Goal: Task Accomplishment & Management: Complete application form

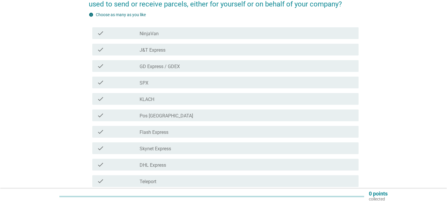
scroll to position [44, 0]
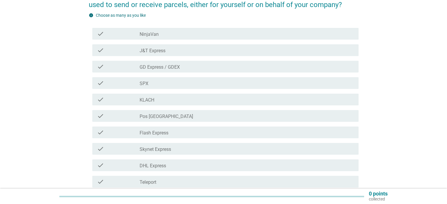
click at [168, 121] on div "check check_box_outline_blank Pos [GEOGRAPHIC_DATA]" at bounding box center [225, 116] width 267 height 12
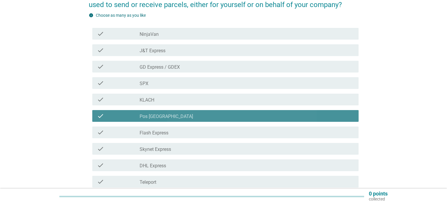
click at [168, 121] on div "check check_box_outline_blank Pos [GEOGRAPHIC_DATA]" at bounding box center [225, 116] width 267 height 12
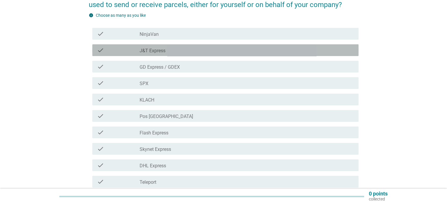
click at [172, 49] on div "check_box_outline_blank J&T Express" at bounding box center [247, 50] width 214 height 7
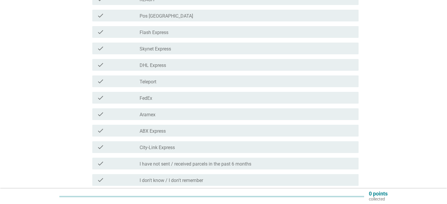
scroll to position [212, 0]
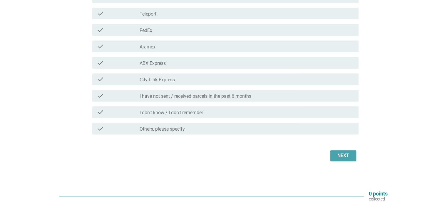
click at [347, 158] on div "Next" at bounding box center [343, 155] width 16 height 7
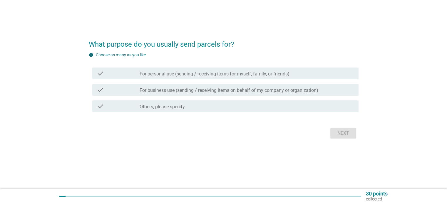
scroll to position [0, 0]
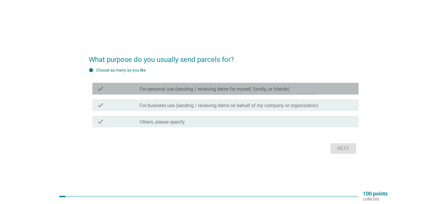
click at [196, 87] on label "For personal use (sending / receiving items for myself, family, or friends)" at bounding box center [215, 89] width 150 height 6
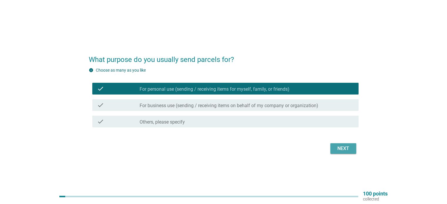
click at [343, 152] on div "Next" at bounding box center [343, 148] width 16 height 7
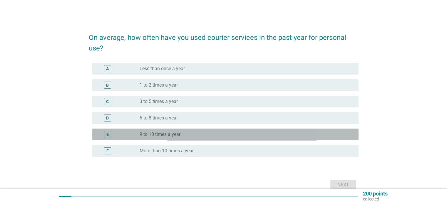
click at [174, 136] on label "9 to 10 times a year" at bounding box center [160, 135] width 41 height 6
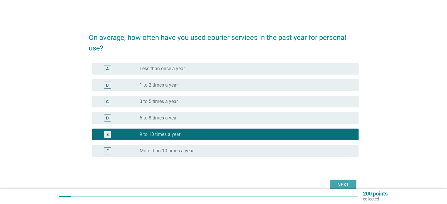
click at [350, 182] on div "Next" at bounding box center [343, 185] width 16 height 7
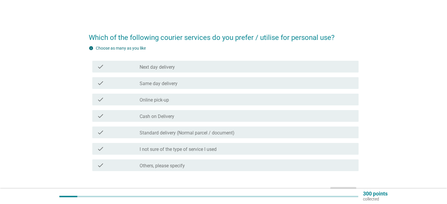
click at [173, 132] on label "Standard delivery (Normal parcel / document)" at bounding box center [187, 133] width 95 height 6
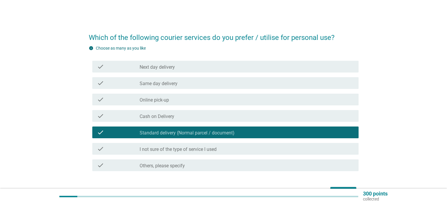
scroll to position [37, 0]
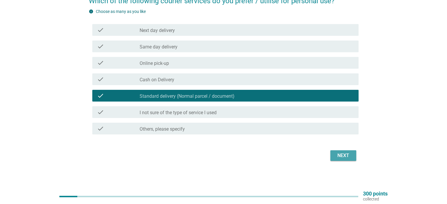
click at [348, 157] on div "Next" at bounding box center [343, 155] width 16 height 7
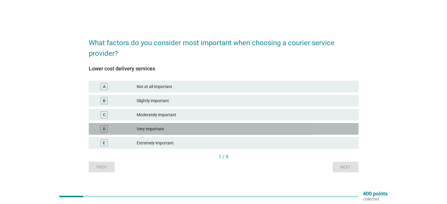
click at [177, 124] on div "D Very important" at bounding box center [224, 129] width 270 height 12
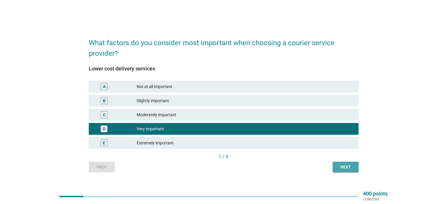
click at [338, 170] on div "Next" at bounding box center [346, 167] width 16 height 6
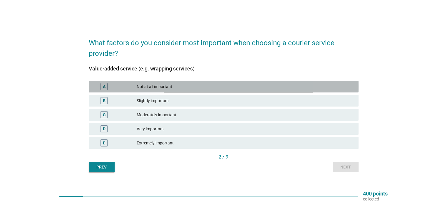
click at [158, 87] on div "Not at all important" at bounding box center [245, 86] width 217 height 7
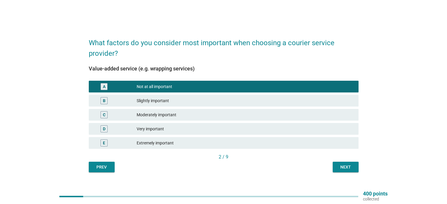
click at [352, 163] on button "Next" at bounding box center [346, 167] width 26 height 11
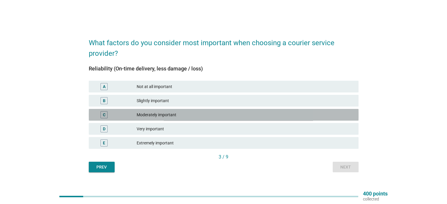
click at [172, 117] on div "Moderately important" at bounding box center [245, 114] width 217 height 7
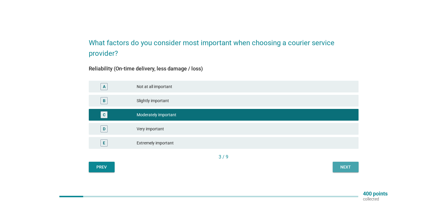
click at [342, 172] on button "Next" at bounding box center [346, 167] width 26 height 11
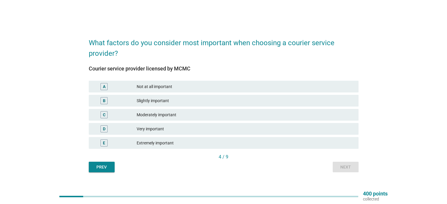
click at [170, 124] on div "D Very important" at bounding box center [224, 129] width 270 height 12
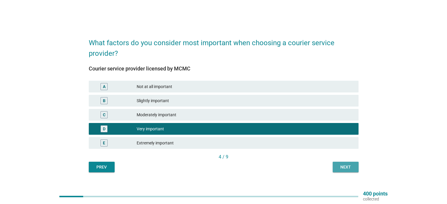
click at [349, 171] on button "Next" at bounding box center [346, 167] width 26 height 11
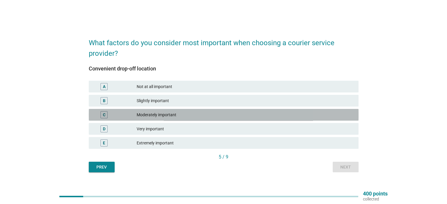
click at [189, 114] on div "Moderately important" at bounding box center [245, 114] width 217 height 7
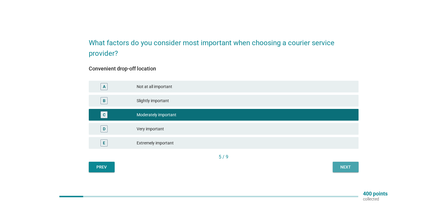
click at [353, 164] on button "Next" at bounding box center [346, 167] width 26 height 11
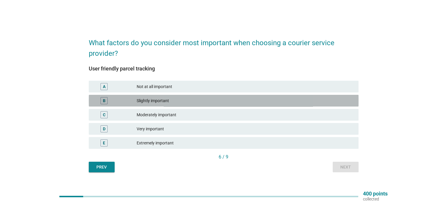
click at [175, 103] on div "Slightly important" at bounding box center [245, 100] width 217 height 7
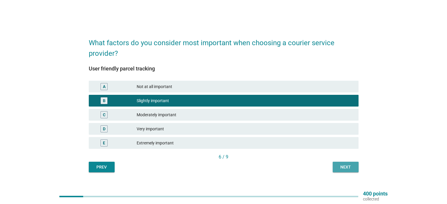
click at [347, 167] on div "Next" at bounding box center [346, 167] width 16 height 6
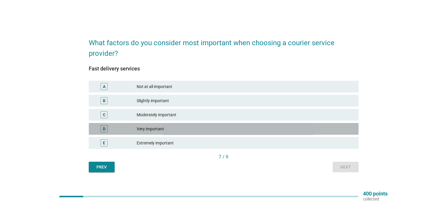
click at [177, 129] on div "Very important" at bounding box center [245, 129] width 217 height 7
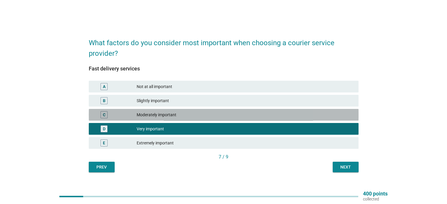
click at [285, 113] on div "Moderately important" at bounding box center [245, 114] width 217 height 7
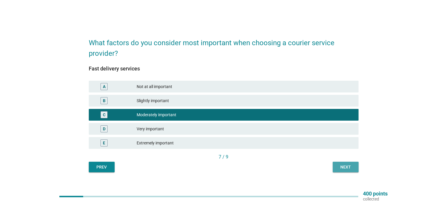
click at [353, 168] on div "Next" at bounding box center [346, 167] width 16 height 6
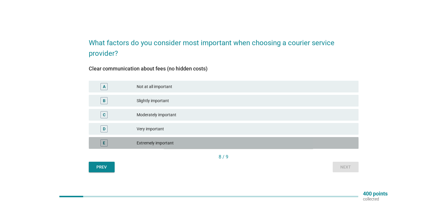
click at [171, 138] on div "E Extremely important" at bounding box center [224, 143] width 270 height 12
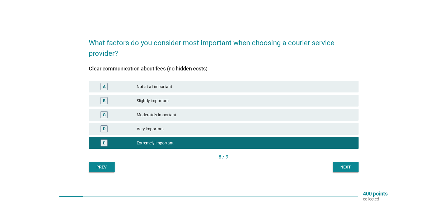
drag, startPoint x: 345, startPoint y: 161, endPoint x: 352, endPoint y: 170, distance: 11.5
click at [352, 170] on div "Clear communication about fees (no hidden costs) A Not at all important B Sligh…" at bounding box center [224, 116] width 270 height 114
click at [352, 170] on div "Next" at bounding box center [346, 167] width 16 height 6
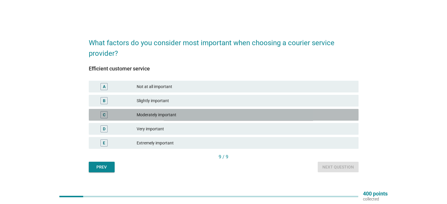
click at [174, 114] on div "Moderately important" at bounding box center [245, 114] width 217 height 7
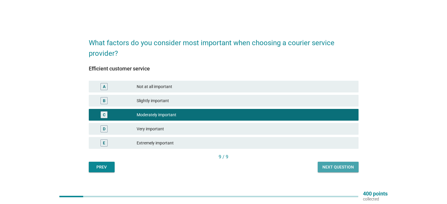
click at [351, 168] on div "Next question" at bounding box center [338, 167] width 31 height 6
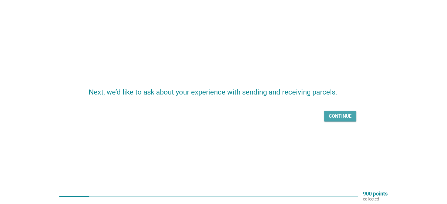
click at [332, 121] on button "Continue" at bounding box center [340, 116] width 32 height 11
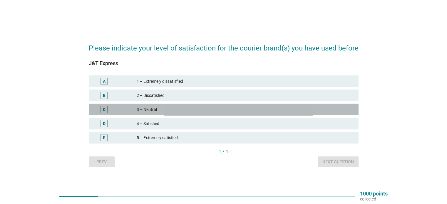
click at [169, 106] on div "3 – Neutral" at bounding box center [245, 109] width 217 height 7
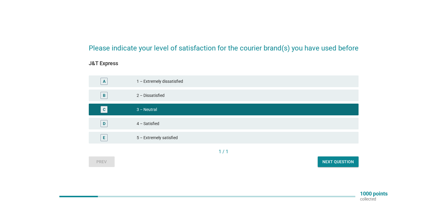
click at [337, 159] on button "Next question" at bounding box center [338, 162] width 41 height 11
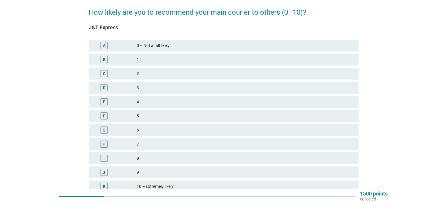
scroll to position [26, 0]
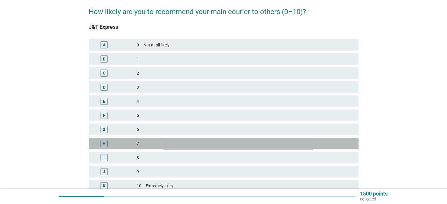
click at [158, 139] on div "H 7" at bounding box center [224, 144] width 270 height 12
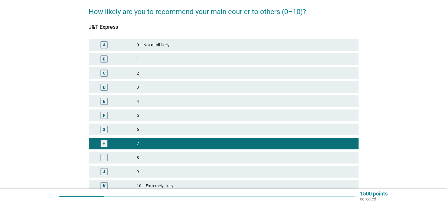
scroll to position [79, 0]
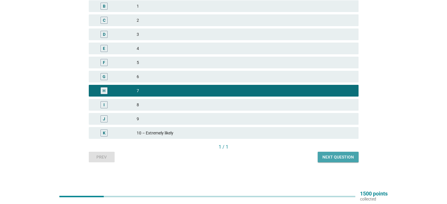
click at [350, 162] on button "Next question" at bounding box center [338, 157] width 41 height 11
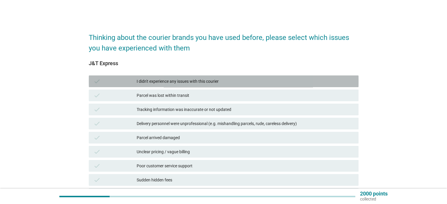
click at [182, 84] on div "I didn't experience any issues with this courier" at bounding box center [245, 81] width 217 height 7
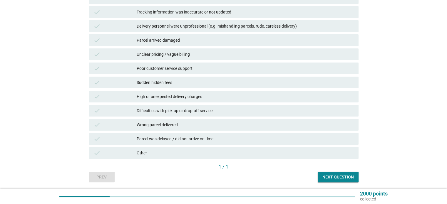
scroll to position [118, 0]
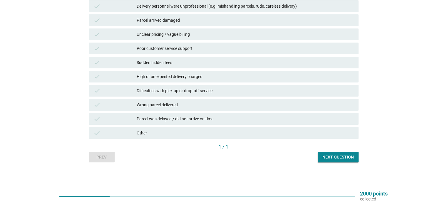
click at [345, 156] on div "Next question" at bounding box center [338, 157] width 31 height 6
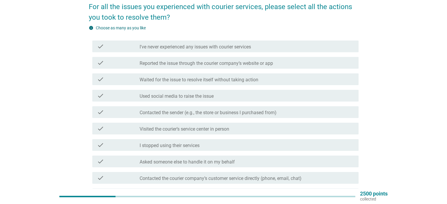
scroll to position [18, 0]
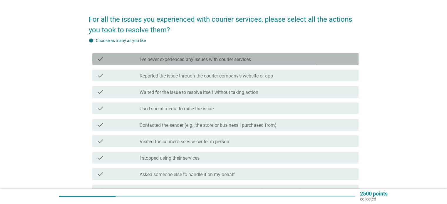
click at [152, 60] on label "I've never experienced any issues with courier services" at bounding box center [195, 60] width 111 height 6
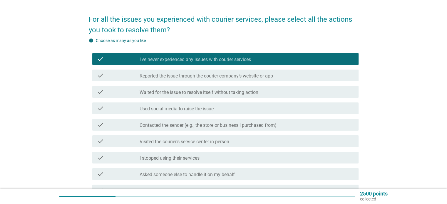
scroll to position [113, 0]
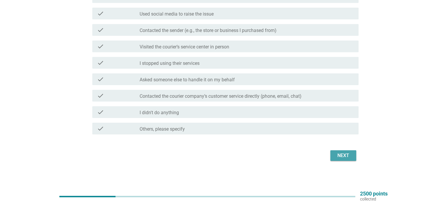
click at [347, 154] on div "Next" at bounding box center [343, 155] width 16 height 7
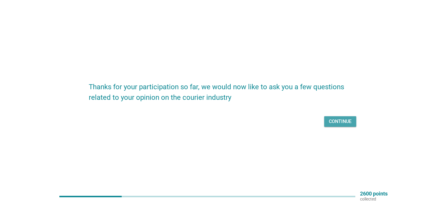
click at [331, 122] on div "Continue" at bounding box center [340, 121] width 23 height 7
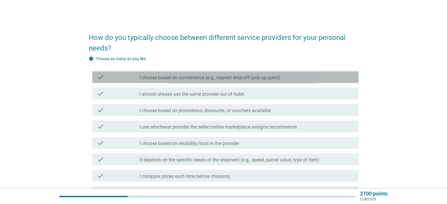
click at [138, 76] on div "check" at bounding box center [118, 77] width 43 height 7
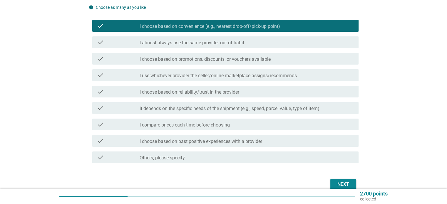
scroll to position [52, 0]
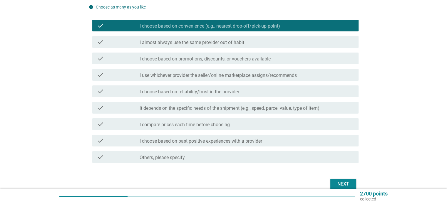
click at [138, 39] on div "check" at bounding box center [118, 42] width 43 height 7
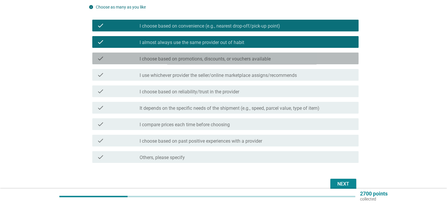
click at [145, 59] on label "I choose based on promotions, discounts, or vouchers available" at bounding box center [205, 59] width 131 height 6
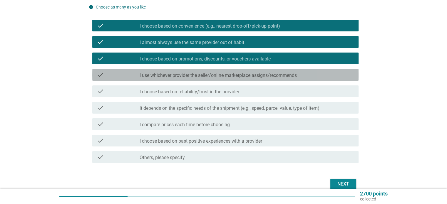
click at [292, 77] on label "I use whichever provider the seller/online marketplace assigns/recommends" at bounding box center [218, 76] width 157 height 6
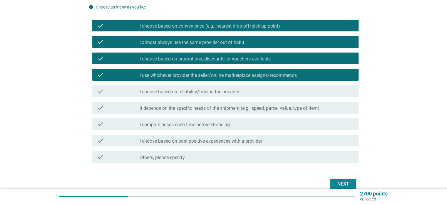
click at [342, 179] on div "Next" at bounding box center [224, 184] width 270 height 14
click at [345, 179] on button "Next" at bounding box center [344, 184] width 26 height 11
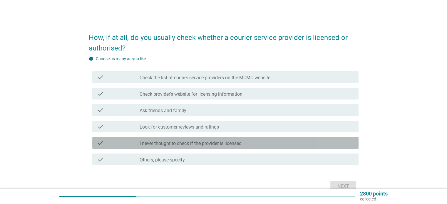
click at [157, 145] on label "I never thought to check if the provider is licensed" at bounding box center [191, 144] width 102 height 6
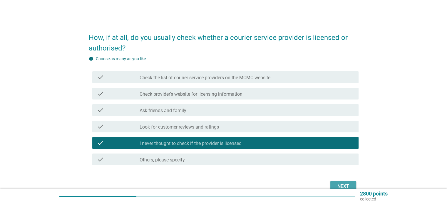
click at [347, 183] on div "Next" at bounding box center [343, 186] width 16 height 7
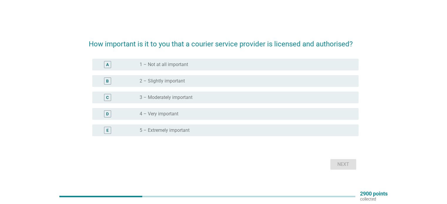
drag, startPoint x: 229, startPoint y: 74, endPoint x: 234, endPoint y: 80, distance: 7.9
click at [234, 80] on div "B radio_button_unchecked 2 – Slightly important" at bounding box center [224, 81] width 270 height 16
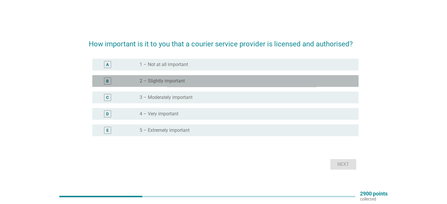
click at [234, 80] on div "radio_button_unchecked 2 – Slightly important" at bounding box center [244, 81] width 209 height 6
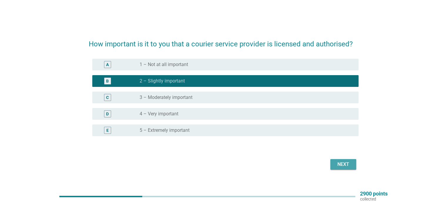
click at [350, 160] on button "Next" at bounding box center [344, 164] width 26 height 11
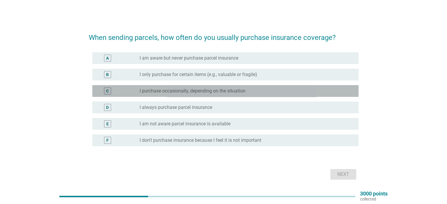
click at [174, 89] on label "I purchase occasionally, depending on the situation" at bounding box center [193, 91] width 106 height 6
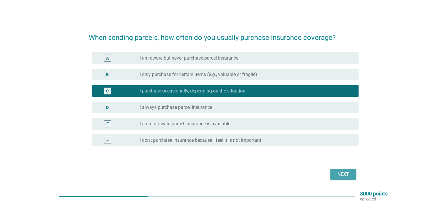
click at [345, 178] on button "Next" at bounding box center [344, 174] width 26 height 11
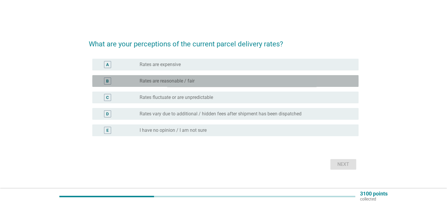
click at [185, 81] on label "Rates are reasonable / fair" at bounding box center [167, 81] width 55 height 6
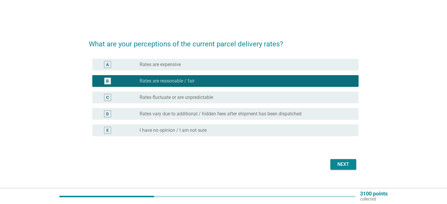
click at [336, 163] on div "Next" at bounding box center [343, 164] width 16 height 7
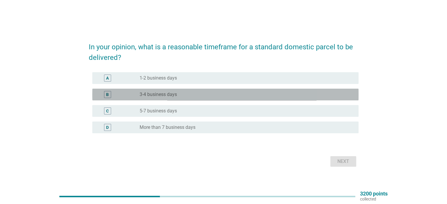
click at [184, 92] on div "radio_button_unchecked 3-4 business days" at bounding box center [244, 95] width 209 height 6
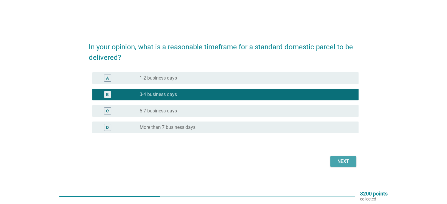
click at [344, 162] on div "Next" at bounding box center [343, 161] width 16 height 7
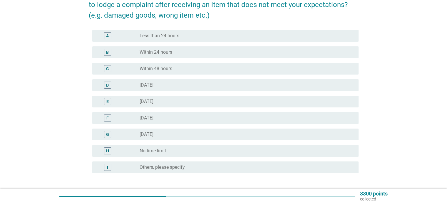
scroll to position [56, 0]
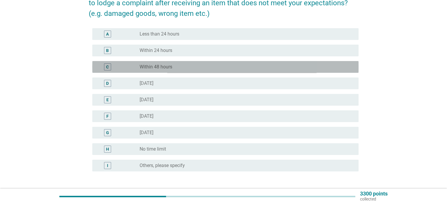
click at [169, 68] on label "Within 48 hours" at bounding box center [156, 67] width 33 height 6
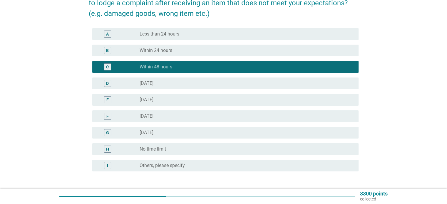
scroll to position [100, 0]
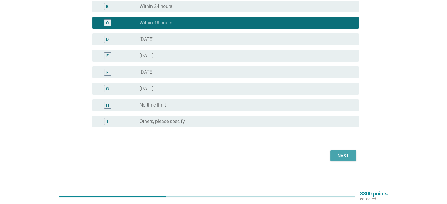
click at [335, 155] on div "Next" at bounding box center [343, 155] width 16 height 7
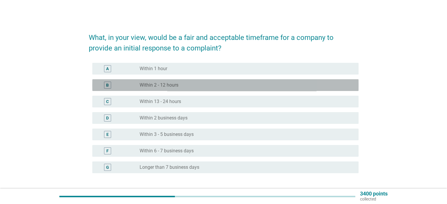
click at [173, 87] on label "Within 2 - 12 hours" at bounding box center [159, 85] width 39 height 6
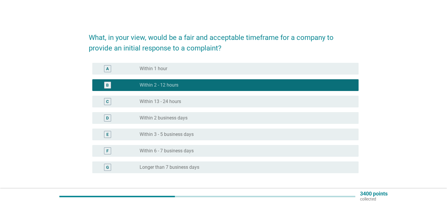
scroll to position [46, 0]
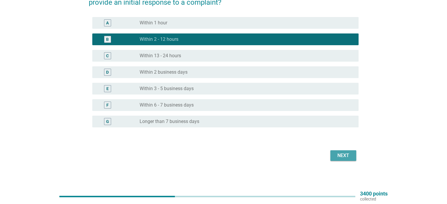
click at [353, 155] on button "Next" at bounding box center [344, 156] width 26 height 11
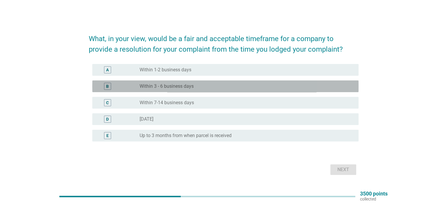
click at [167, 85] on label "Within 3 - 6 business days" at bounding box center [167, 87] width 54 height 6
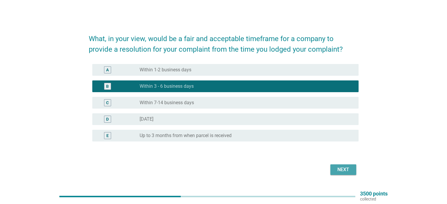
click at [351, 174] on button "Next" at bounding box center [344, 170] width 26 height 11
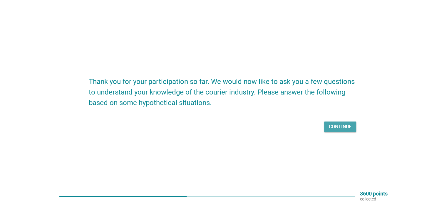
click at [336, 129] on div "Continue" at bounding box center [340, 127] width 23 height 7
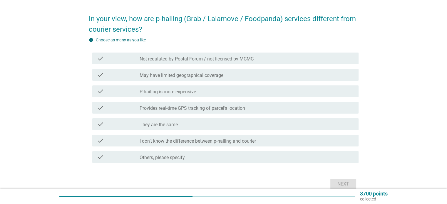
scroll to position [19, 0]
click at [155, 111] on div "check check_box_outline_blank Provides real-time GPS tracking of parcel’s locat…" at bounding box center [225, 108] width 267 height 12
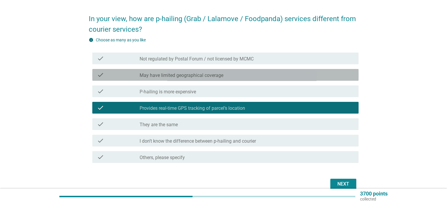
click at [224, 73] on div "check_box_outline_blank May have limited geographical coverage" at bounding box center [247, 74] width 214 height 7
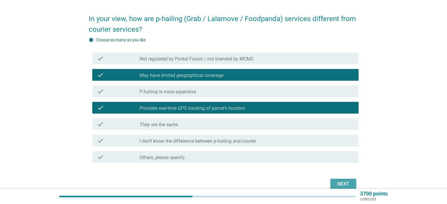
click at [353, 181] on button "Next" at bounding box center [344, 184] width 26 height 11
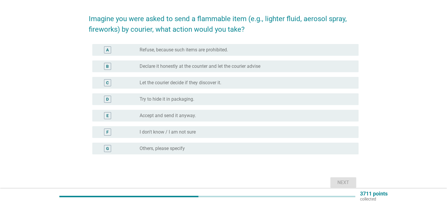
scroll to position [0, 0]
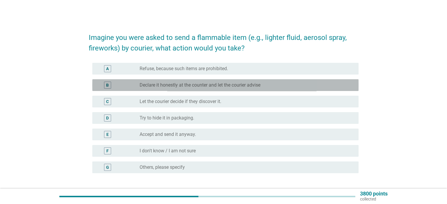
click at [159, 86] on label "Declare it honestly at the counter and let the courier advise" at bounding box center [200, 85] width 121 height 6
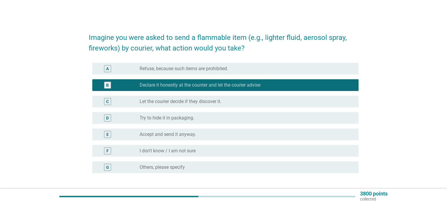
scroll to position [46, 0]
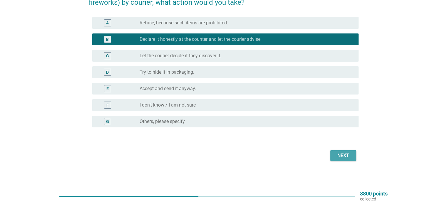
click at [341, 156] on div "Next" at bounding box center [343, 155] width 16 height 7
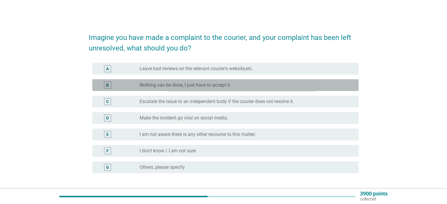
click at [177, 87] on label "Nothing can be done, I just have to accept it." at bounding box center [185, 85] width 91 height 6
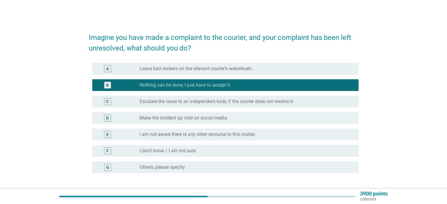
click at [177, 87] on label "Nothing can be done, I just have to accept it." at bounding box center [185, 85] width 91 height 6
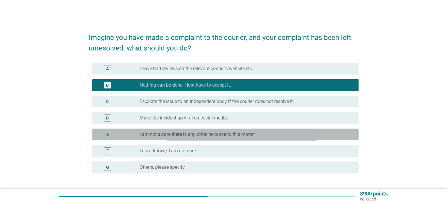
click at [170, 133] on label "I am not aware there is any other recourse to this matter." at bounding box center [198, 135] width 116 height 6
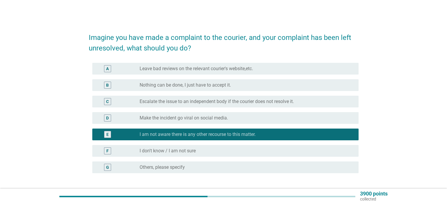
click at [228, 83] on label "Nothing can be done, I just have to accept it." at bounding box center [185, 85] width 91 height 6
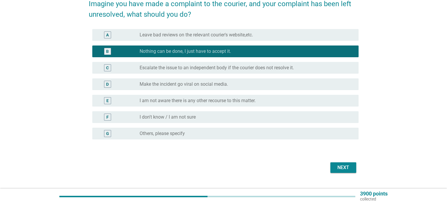
scroll to position [35, 0]
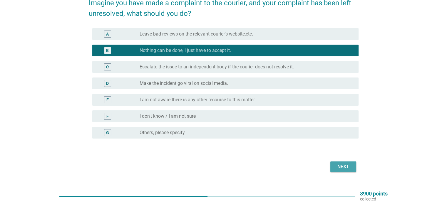
click at [351, 165] on div "Next" at bounding box center [343, 167] width 16 height 7
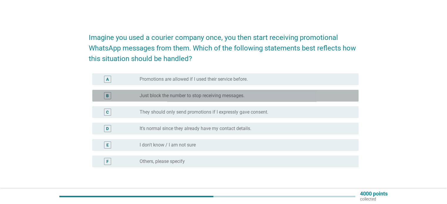
click at [179, 92] on div "radio_button_unchecked Just block the number to stop receiving messages." at bounding box center [247, 95] width 214 height 7
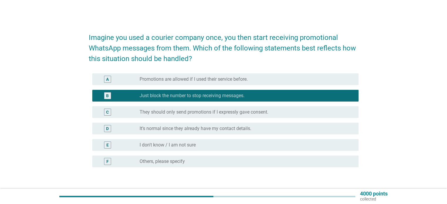
scroll to position [40, 0]
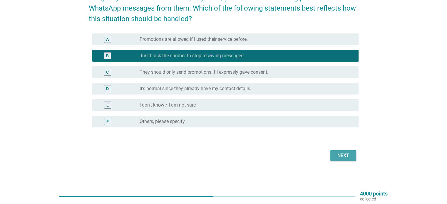
click at [348, 151] on button "Next" at bounding box center [344, 156] width 26 height 11
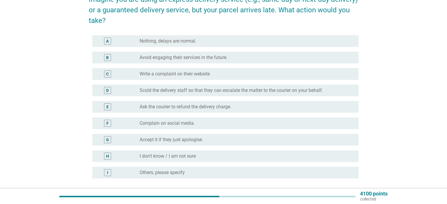
scroll to position [39, 0]
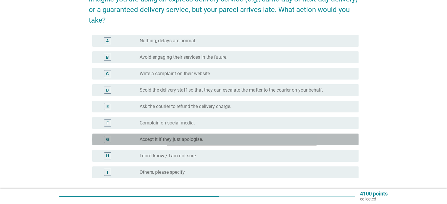
click at [163, 139] on label "Accept it if they just apologise." at bounding box center [172, 140] width 64 height 6
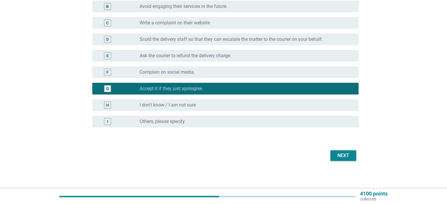
scroll to position [89, 0]
click at [351, 156] on div "Next" at bounding box center [343, 155] width 16 height 7
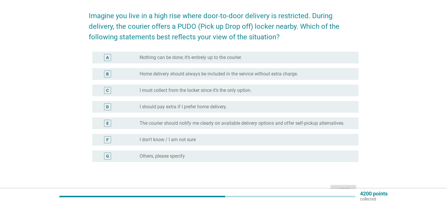
scroll to position [25, 0]
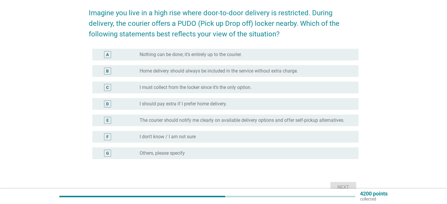
click at [185, 119] on label "The courier should notify me clearly on available delivery options and offer se…" at bounding box center [242, 121] width 205 height 6
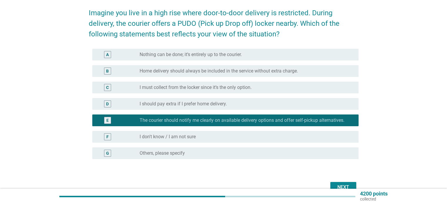
click at [177, 89] on label "I must collect from the locker since it’s the only option." at bounding box center [196, 88] width 112 height 6
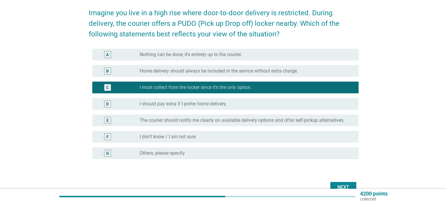
scroll to position [56, 0]
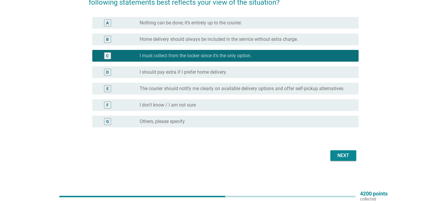
drag, startPoint x: 342, startPoint y: 148, endPoint x: 344, endPoint y: 151, distance: 3.4
click at [344, 151] on div "Next" at bounding box center [224, 156] width 270 height 14
click at [344, 151] on button "Next" at bounding box center [344, 156] width 26 height 11
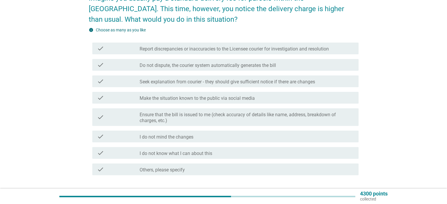
scroll to position [40, 0]
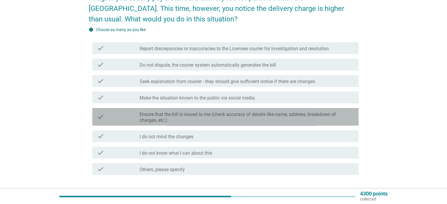
click at [167, 118] on label "Ensure that the bill is issued to me (check accuracy of details like name, addr…" at bounding box center [247, 118] width 214 height 12
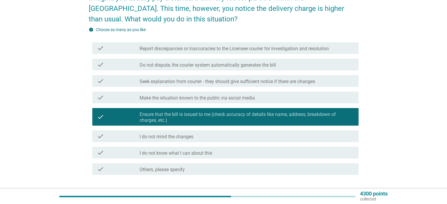
scroll to position [80, 0]
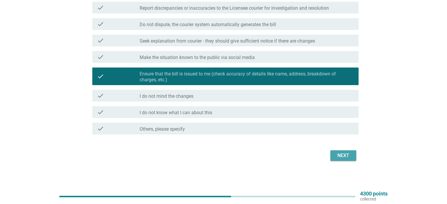
click at [353, 152] on button "Next" at bounding box center [344, 156] width 26 height 11
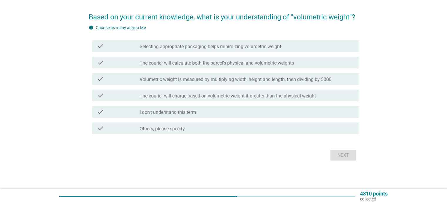
scroll to position [0, 0]
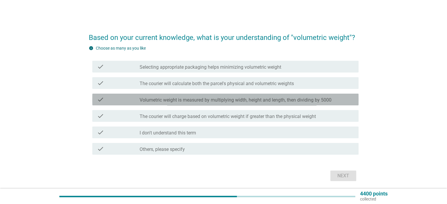
click at [179, 101] on label "Volumetric weight is measured by multiplying width, height and length, then div…" at bounding box center [236, 100] width 192 height 6
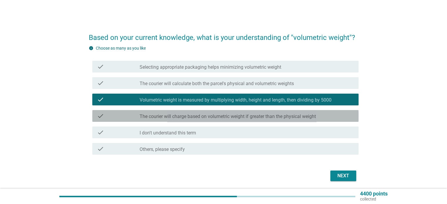
click at [184, 115] on label "The courier will charge based on volumetric weight if greater than the physical…" at bounding box center [228, 117] width 177 height 6
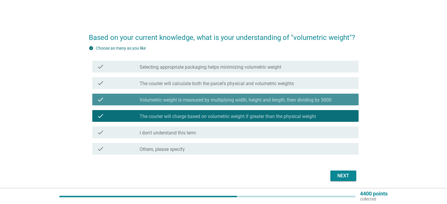
click at [177, 102] on label "Volumetric weight is measured by multiplying width, height and length, then div…" at bounding box center [236, 100] width 192 height 6
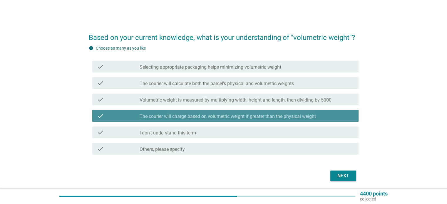
click at [180, 115] on label "The courier will charge based on volumetric weight if greater than the physical…" at bounding box center [228, 117] width 177 height 6
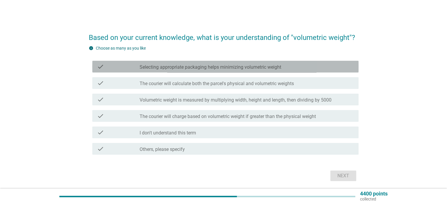
click at [177, 69] on label "Selecting appropriate packaging helps minimizing volumetric weight" at bounding box center [211, 67] width 142 height 6
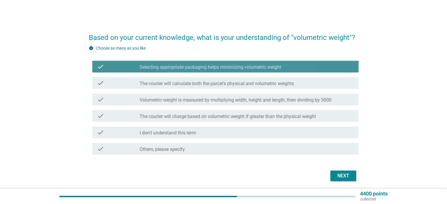
click at [177, 69] on label "Selecting appropriate packaging helps minimizing volumetric weight" at bounding box center [211, 67] width 142 height 6
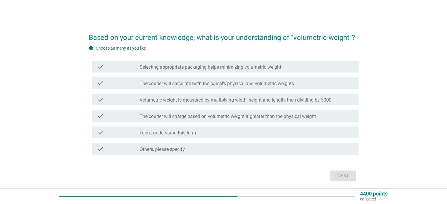
click at [175, 89] on div "check check_box_outline_blank The courier will calculate both the parcel's phys…" at bounding box center [224, 83] width 270 height 16
drag, startPoint x: 173, startPoint y: 103, endPoint x: 204, endPoint y: 82, distance: 37.6
click at [204, 82] on div "check check_box_outline_blank Selecting appropriate packaging helps minimizing …" at bounding box center [224, 108] width 270 height 99
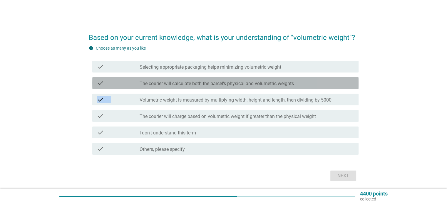
click at [204, 82] on label "The courier will calculate both the parcel's physical and volumetric weights" at bounding box center [217, 84] width 154 height 6
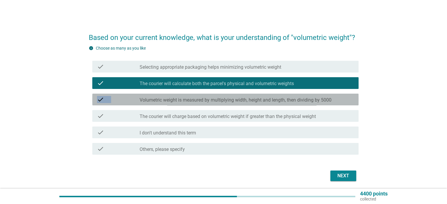
click at [201, 97] on div "check_box_outline_blank Volumetric weight is measured by multiplying width, hei…" at bounding box center [247, 99] width 214 height 7
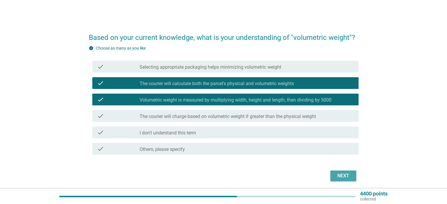
click at [351, 176] on div "Next" at bounding box center [343, 176] width 16 height 7
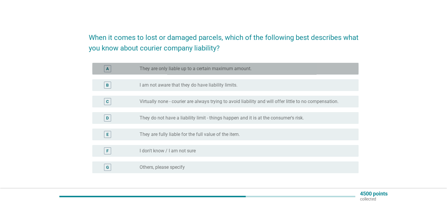
click at [194, 73] on div "A radio_button_unchecked They are only liable up to a certain maximum amount." at bounding box center [225, 69] width 267 height 12
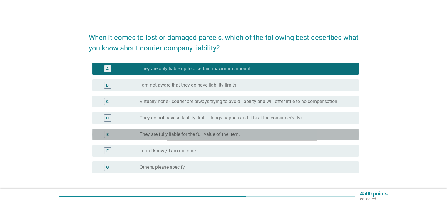
click at [158, 136] on label "They are fully liable for the full value of the item." at bounding box center [190, 135] width 100 height 6
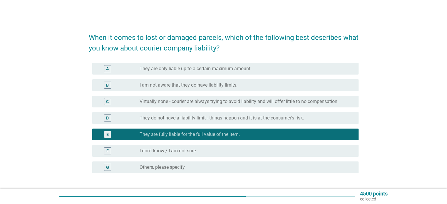
scroll to position [46, 0]
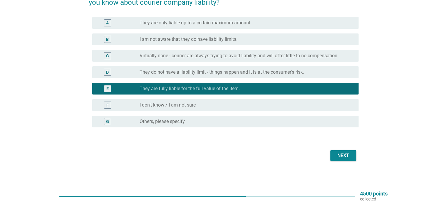
click at [335, 149] on div "Next" at bounding box center [224, 156] width 270 height 14
click at [339, 152] on div "Next" at bounding box center [343, 155] width 16 height 7
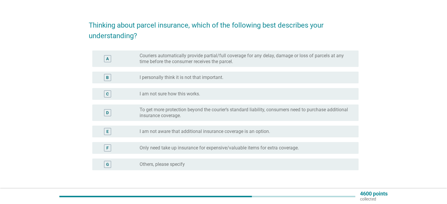
scroll to position [13, 0]
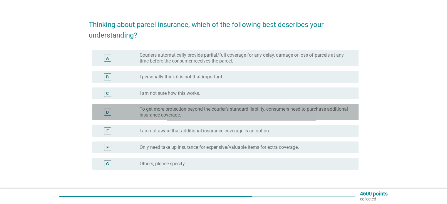
click at [181, 119] on div "D radio_button_unchecked To get more protection beyond the courier’s standard l…" at bounding box center [225, 112] width 267 height 16
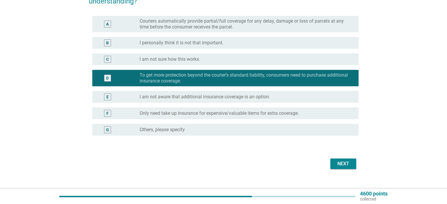
scroll to position [50, 0]
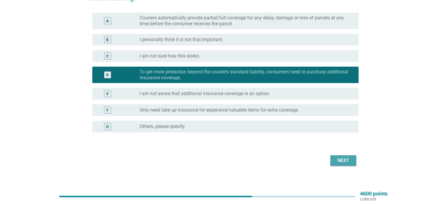
click at [353, 162] on button "Next" at bounding box center [344, 161] width 26 height 11
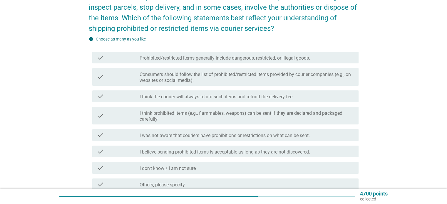
scroll to position [41, 0]
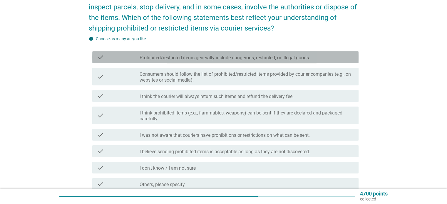
click at [168, 56] on label "Prohibited/restricted items generally include dangerous, restricted, or illegal…" at bounding box center [225, 58] width 171 height 6
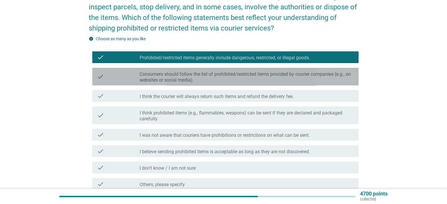
click at [166, 69] on div "check check_box_outline_blank Consumers should follow the list of prohibited/re…" at bounding box center [225, 77] width 267 height 18
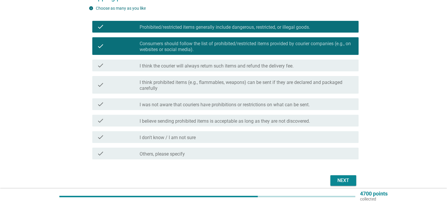
scroll to position [72, 0]
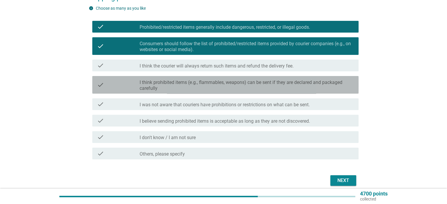
click at [152, 81] on label "I think prohibited items (e.g., flammables, weapons) can be sent if they are de…" at bounding box center [247, 86] width 214 height 12
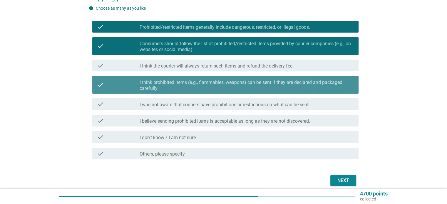
click at [152, 81] on label "I think prohibited items (e.g., flammables, weapons) can be sent if they are de…" at bounding box center [247, 86] width 214 height 12
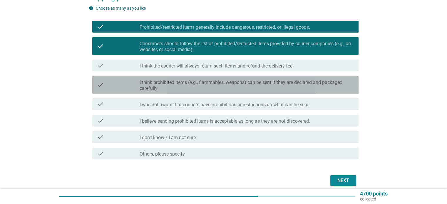
click at [152, 82] on label "I think prohibited items (e.g., flammables, weapons) can be sent if they are de…" at bounding box center [247, 86] width 214 height 12
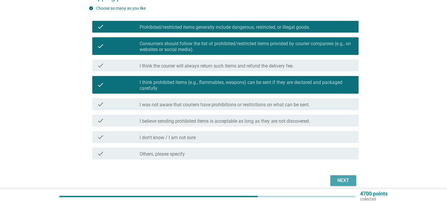
click at [353, 179] on button "Next" at bounding box center [344, 181] width 26 height 11
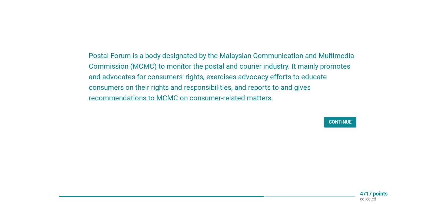
scroll to position [0, 0]
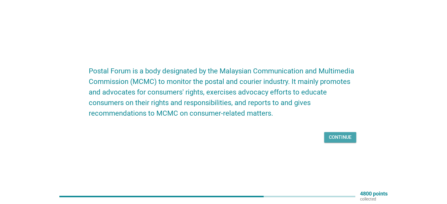
click at [338, 138] on div "Continue" at bounding box center [340, 137] width 23 height 7
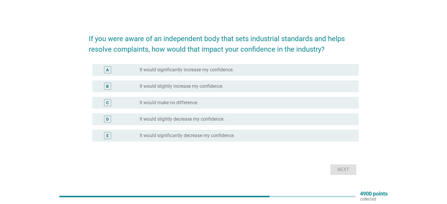
click at [191, 68] on label "It would significantly increase my confidence." at bounding box center [187, 70] width 94 height 6
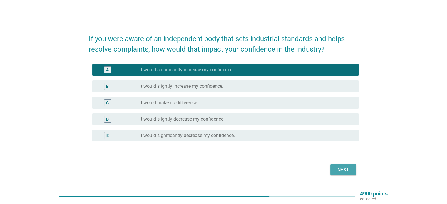
click at [349, 167] on div "Next" at bounding box center [343, 170] width 16 height 7
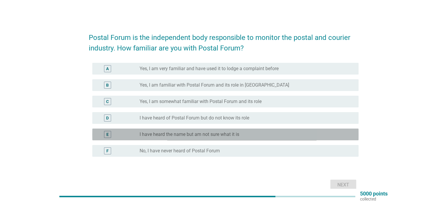
click at [174, 135] on label "I have heard the name but am not sure what it is" at bounding box center [190, 135] width 100 height 6
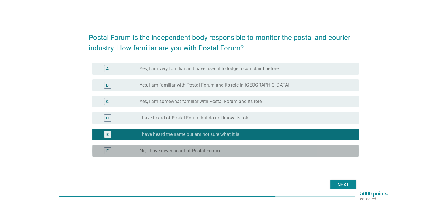
click at [266, 149] on div "radio_button_unchecked No, I have never heard of Postal Forum" at bounding box center [244, 151] width 209 height 6
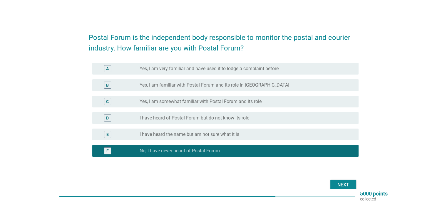
drag, startPoint x: 357, startPoint y: 186, endPoint x: 350, endPoint y: 185, distance: 6.2
click at [350, 185] on div "Next" at bounding box center [224, 185] width 270 height 14
click at [350, 185] on div "Next" at bounding box center [343, 185] width 16 height 7
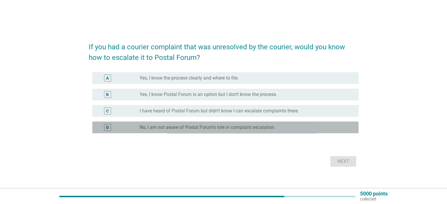
click at [184, 124] on div "D radio_button_unchecked No, I am not aware of Postal Forum’s role in complaint…" at bounding box center [225, 128] width 267 height 12
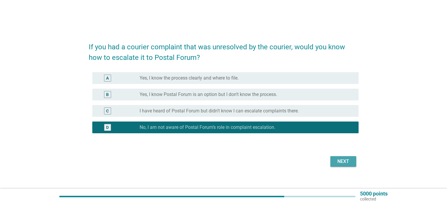
click at [349, 162] on div "Next" at bounding box center [343, 161] width 16 height 7
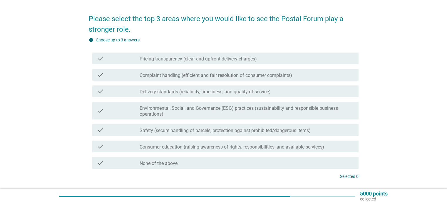
scroll to position [20, 0]
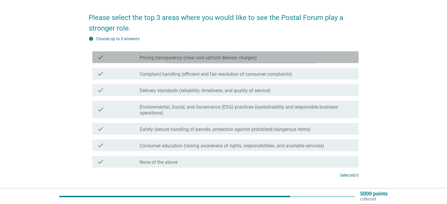
click at [185, 58] on label "Pricing transparency (clear and upfront delivery charges)" at bounding box center [198, 58] width 117 height 6
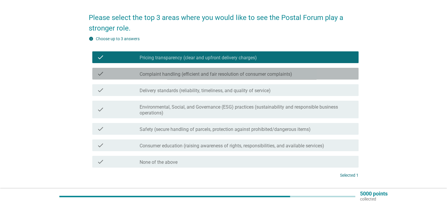
click at [180, 77] on label "Complaint handling (efficient and fair resolution of consumer complaints)" at bounding box center [216, 74] width 153 height 6
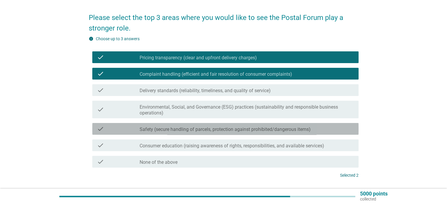
click at [161, 131] on label "Safety (secure handling of parcels, protection against prohibited/dangerous ite…" at bounding box center [225, 130] width 171 height 6
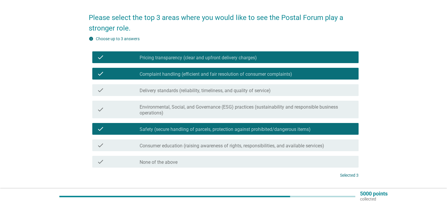
scroll to position [62, 0]
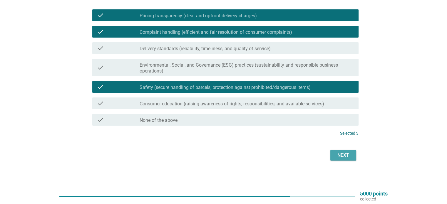
click at [340, 154] on div "Next" at bounding box center [343, 155] width 16 height 7
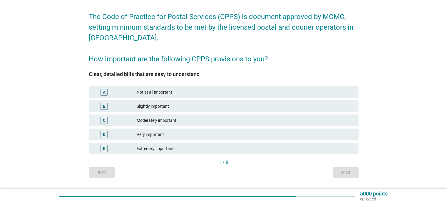
scroll to position [27, 0]
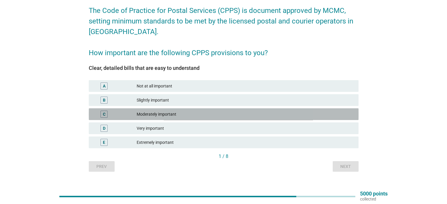
click at [161, 114] on div "Moderately important" at bounding box center [245, 114] width 217 height 7
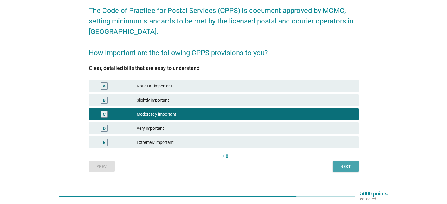
click at [347, 169] on div "Next" at bounding box center [346, 167] width 16 height 6
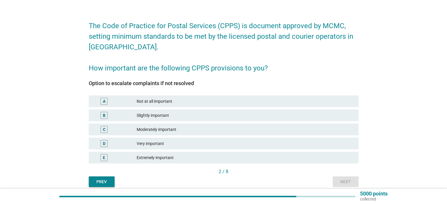
scroll to position [14, 0]
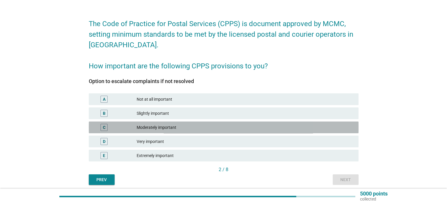
click at [196, 129] on div "Moderately important" at bounding box center [245, 127] width 217 height 7
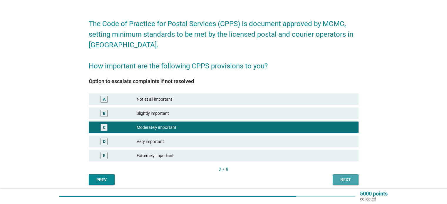
click at [341, 184] on button "Next" at bounding box center [346, 180] width 26 height 11
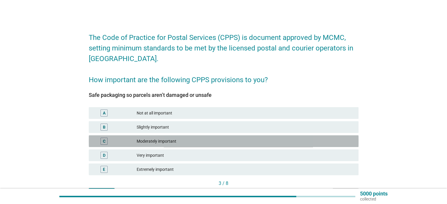
click at [165, 140] on div "Moderately important" at bounding box center [245, 141] width 217 height 7
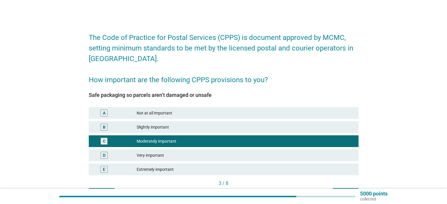
scroll to position [36, 0]
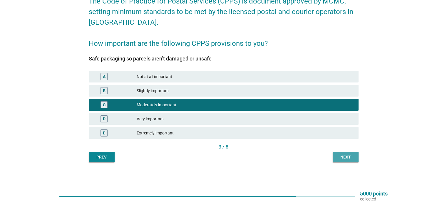
click at [340, 155] on div "Next" at bounding box center [346, 157] width 16 height 6
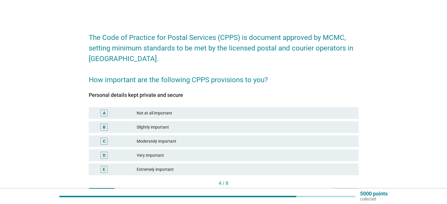
click at [232, 135] on div "C Moderately important" at bounding box center [224, 141] width 272 height 14
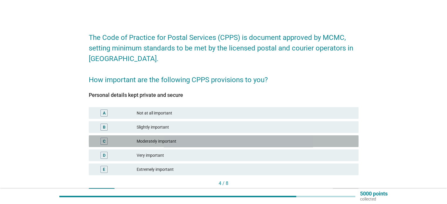
click at [238, 143] on div "Moderately important" at bounding box center [245, 141] width 217 height 7
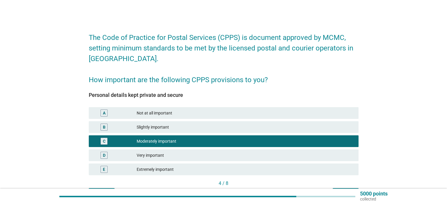
scroll to position [36, 0]
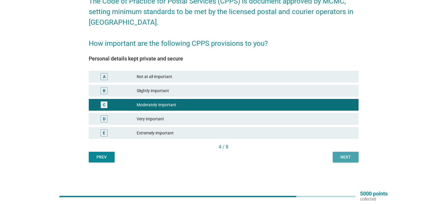
click at [352, 161] on button "Next" at bounding box center [346, 157] width 26 height 11
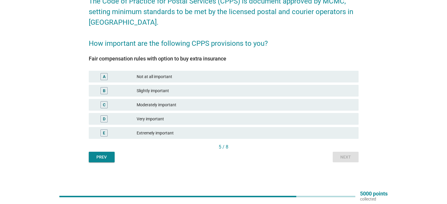
scroll to position [0, 0]
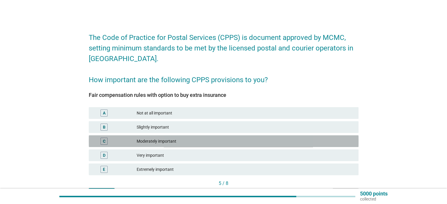
click at [248, 139] on div "Moderately important" at bounding box center [245, 141] width 217 height 7
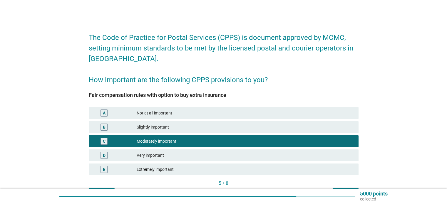
scroll to position [36, 0]
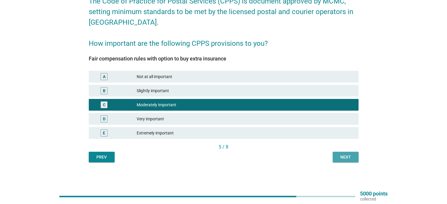
click at [345, 154] on div "Next" at bounding box center [346, 157] width 16 height 6
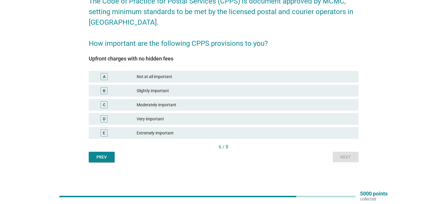
scroll to position [0, 0]
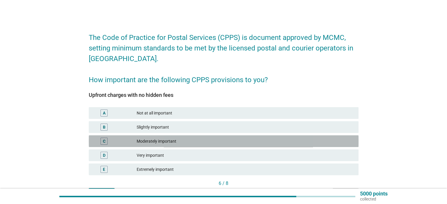
click at [279, 137] on div "C Moderately important" at bounding box center [224, 142] width 270 height 12
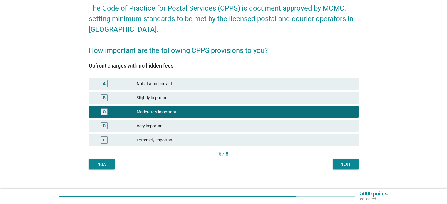
scroll to position [36, 0]
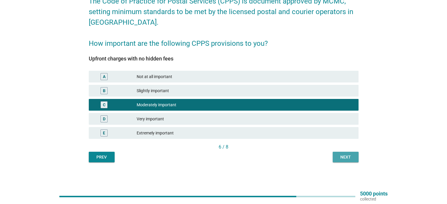
click at [338, 158] on div "Next" at bounding box center [346, 157] width 16 height 6
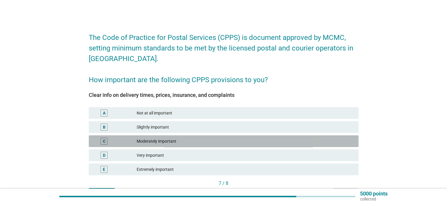
click at [285, 143] on div "Moderately important" at bounding box center [245, 141] width 217 height 7
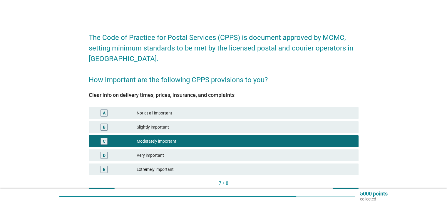
scroll to position [36, 0]
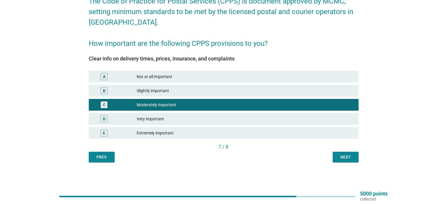
click at [347, 156] on div "Next" at bounding box center [346, 157] width 16 height 6
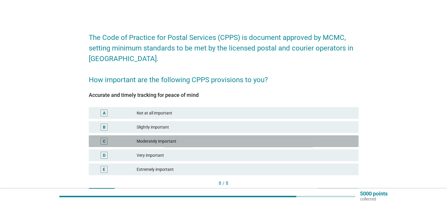
click at [198, 137] on div "C Moderately important" at bounding box center [224, 142] width 270 height 12
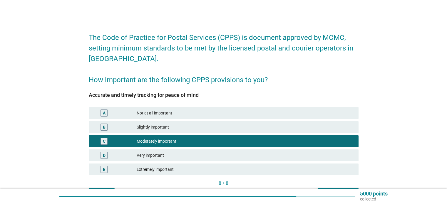
scroll to position [36, 0]
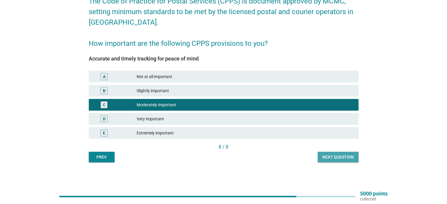
click at [347, 153] on button "Next question" at bounding box center [338, 157] width 41 height 11
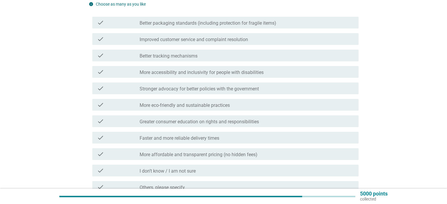
scroll to position [46, 0]
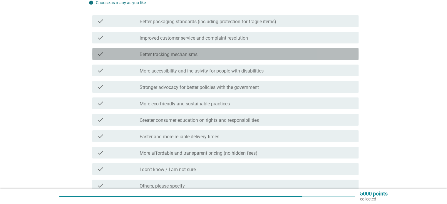
click at [158, 57] on label "Better tracking mechanisms" at bounding box center [169, 55] width 58 height 6
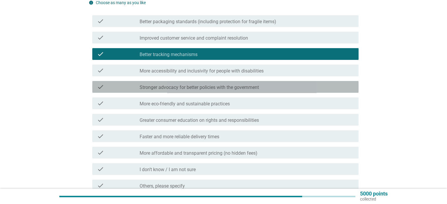
click at [162, 84] on div "check_box_outline_blank Stronger advocacy for better policies with the governme…" at bounding box center [247, 87] width 214 height 7
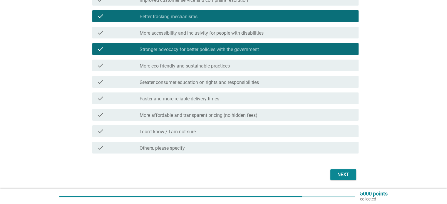
scroll to position [89, 0]
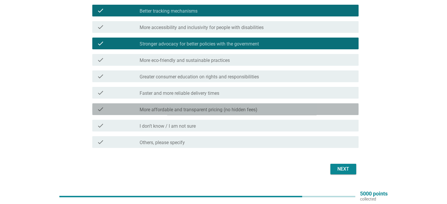
click at [176, 109] on label "More affordable and transparent pricing (no hidden fees)" at bounding box center [199, 110] width 118 height 6
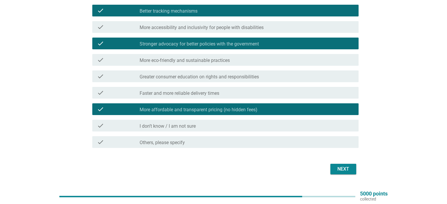
drag, startPoint x: 347, startPoint y: 177, endPoint x: 340, endPoint y: 172, distance: 7.8
click at [340, 172] on div "Which improvements do you want to see most in courier services? info Choose as …" at bounding box center [223, 57] width 279 height 249
click at [340, 172] on div "Next" at bounding box center [343, 169] width 16 height 7
